Goal: Information Seeking & Learning: Learn about a topic

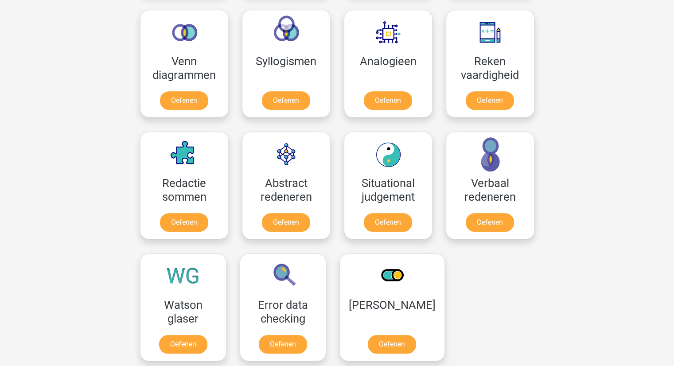
scroll to position [532, 0]
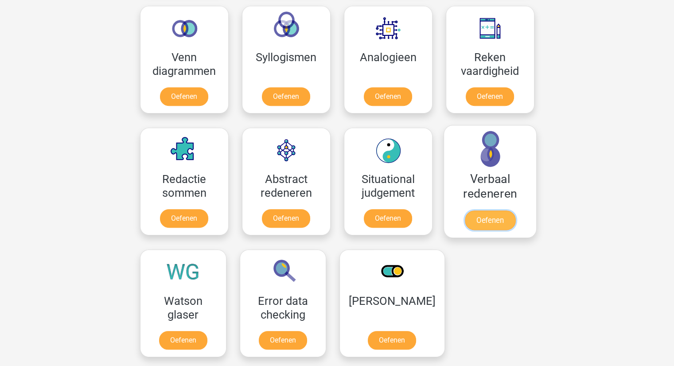
click at [500, 219] on link "Oefenen" at bounding box center [489, 219] width 50 height 19
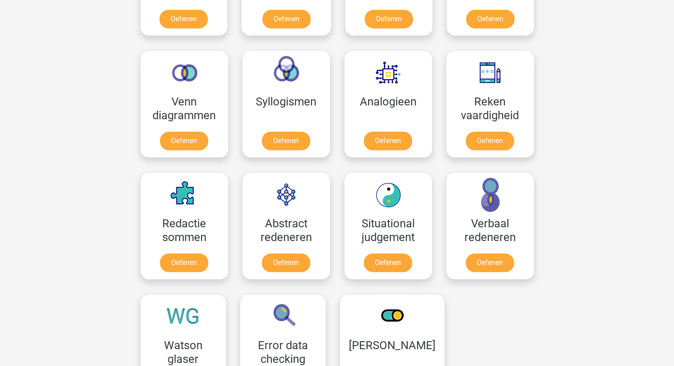
scroll to position [487, 0]
